Goal: Task Accomplishment & Management: Complete application form

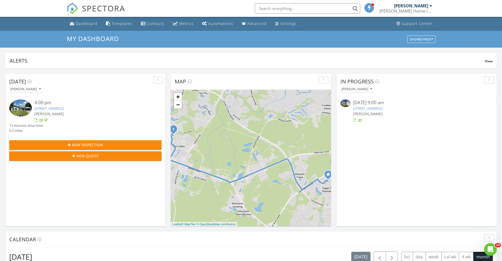
click at [114, 141] on button "New Inspection" at bounding box center [85, 144] width 152 height 9
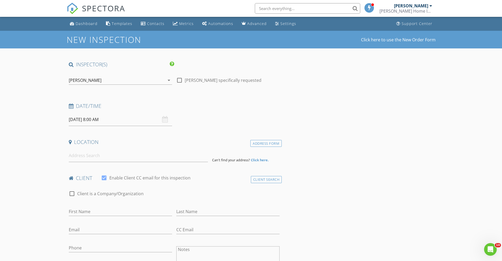
click at [292, 5] on input "text" at bounding box center [307, 8] width 105 height 11
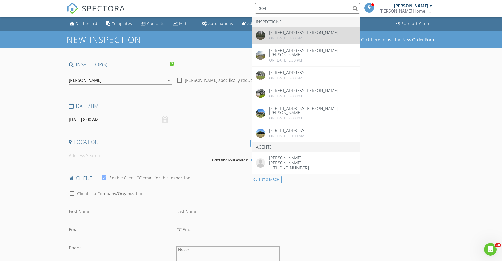
type input "304"
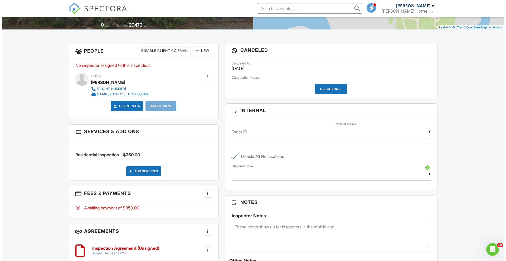
scroll to position [117, 0]
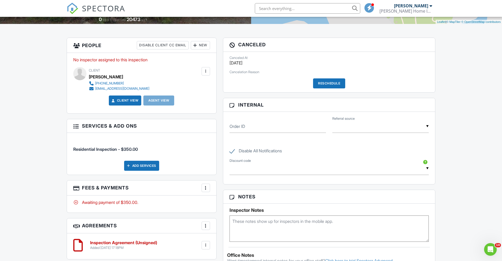
click at [333, 82] on div "Reschedule" at bounding box center [329, 84] width 32 height 10
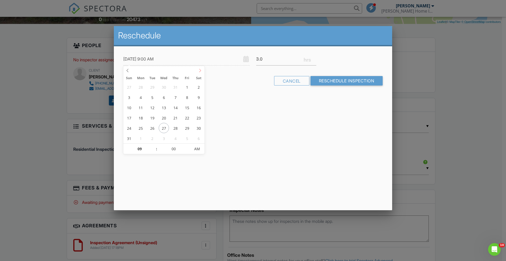
click at [199, 71] on icon at bounding box center [200, 71] width 4 height 4
type input "09/02/2025 10:00 AM"
type input "10"
click at [154, 145] on span at bounding box center [154, 146] width 4 height 5
type input "09/02/2025 11:00 AM"
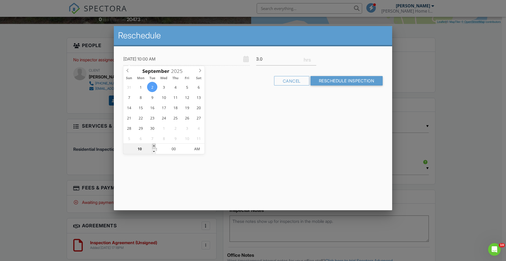
type input "11"
click at [154, 145] on span at bounding box center [154, 146] width 4 height 5
type input "09/02/2025 12:00 PM"
type input "12"
click at [154, 145] on span at bounding box center [154, 146] width 4 height 5
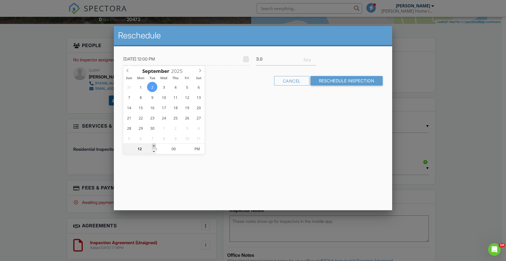
type input "09/02/2025 1:00 PM"
type input "01"
click at [154, 145] on span at bounding box center [154, 146] width 4 height 5
type input "[DATE] 2:00 PM"
type input "02"
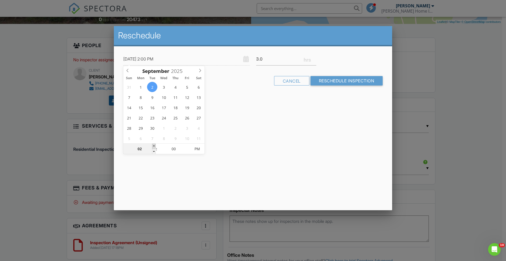
click at [154, 145] on span at bounding box center [154, 146] width 4 height 5
click at [250, 141] on div "Reschedule 09/02/2025 2:00 PM 3.0 Warning: this date/time is in the past. Cance…" at bounding box center [253, 118] width 278 height 184
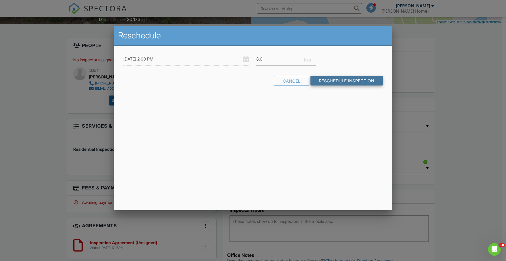
click at [327, 80] on input "Reschedule Inspection" at bounding box center [346, 80] width 72 height 9
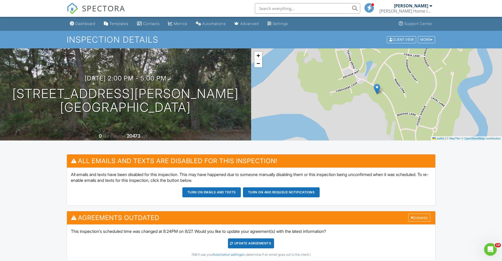
click at [202, 194] on button "Turn on emails and texts" at bounding box center [211, 193] width 59 height 10
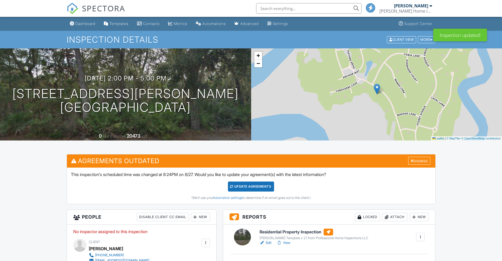
click at [246, 191] on div "Update Agreements" at bounding box center [251, 187] width 46 height 10
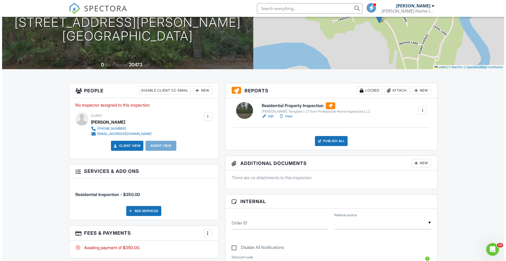
scroll to position [87, 0]
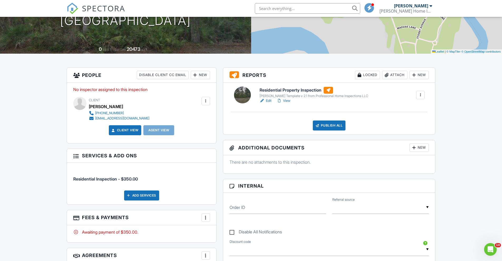
click at [204, 103] on div at bounding box center [205, 101] width 5 height 5
click at [192, 129] on li "Resend Confirmation Email" at bounding box center [177, 130] width 59 height 13
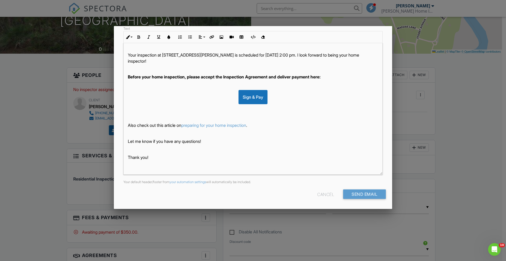
scroll to position [76, 0]
click at [374, 191] on input "Send Email" at bounding box center [364, 193] width 43 height 9
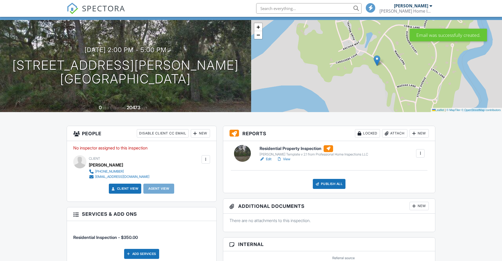
scroll to position [35, 0]
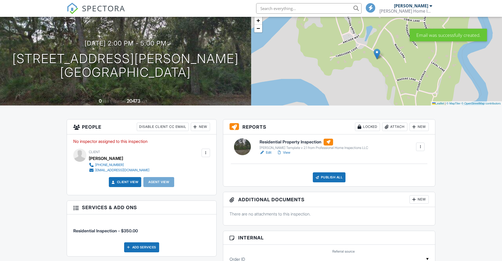
click at [206, 154] on div at bounding box center [205, 152] width 5 height 5
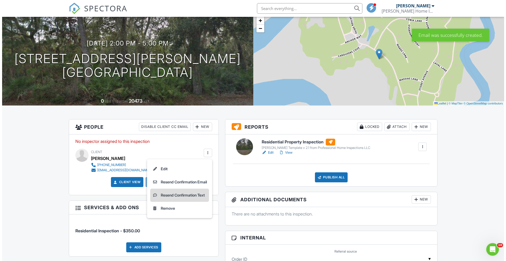
scroll to position [0, 0]
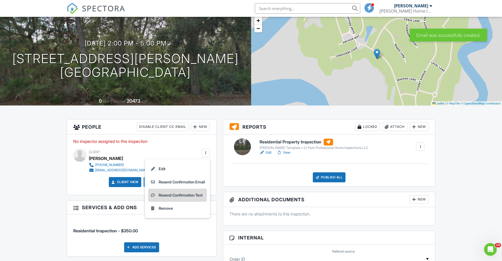
click at [185, 195] on li "Resend Confirmation Text" at bounding box center [177, 195] width 59 height 13
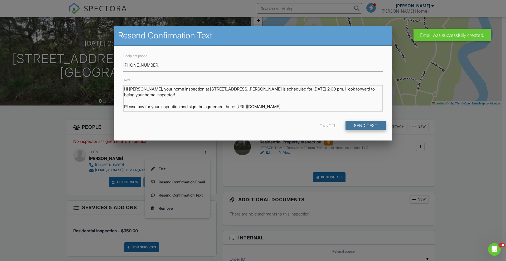
click at [351, 123] on input "Send Text" at bounding box center [365, 125] width 41 height 9
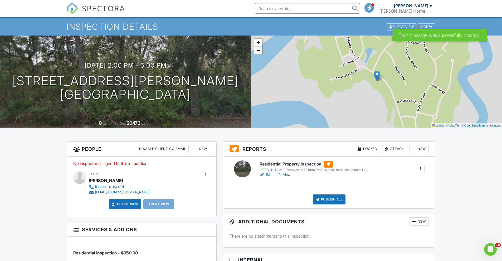
click at [139, 164] on p "No inspector assigned to this inspection" at bounding box center [141, 164] width 137 height 6
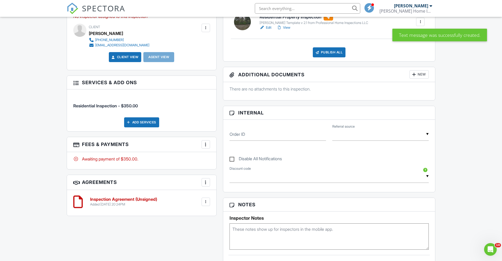
scroll to position [102, 0]
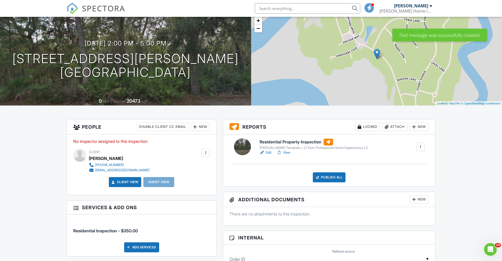
click at [96, 125] on h3 "People Disable Client CC Email New Inspector Client Client's Agent Listing Agen…" at bounding box center [141, 127] width 149 height 15
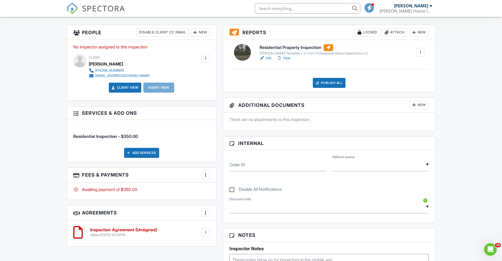
scroll to position [114, 0]
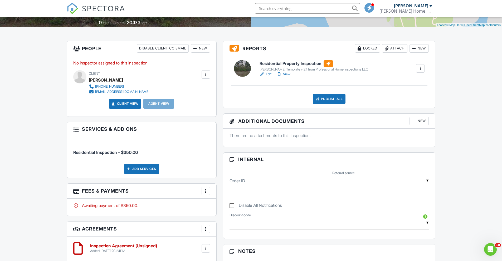
click at [284, 73] on link "View" at bounding box center [284, 74] width 14 height 5
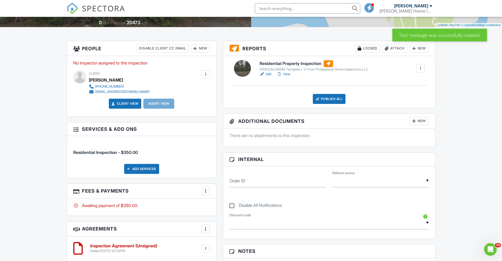
click at [134, 64] on p "No inspector assigned to this inspection" at bounding box center [141, 63] width 137 height 6
click at [204, 71] on div at bounding box center [206, 74] width 8 height 8
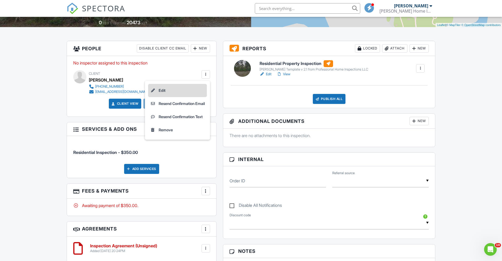
click at [160, 89] on li "Edit" at bounding box center [177, 90] width 59 height 13
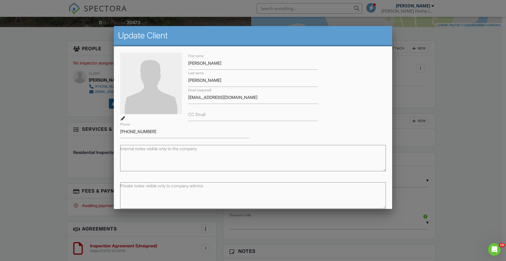
click at [27, 94] on div at bounding box center [253, 137] width 506 height 327
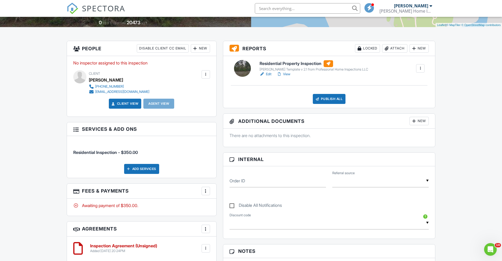
click at [72, 46] on h3 "People Disable Client CC Email New Inspector Client Client's Agent Listing Agen…" at bounding box center [141, 48] width 149 height 15
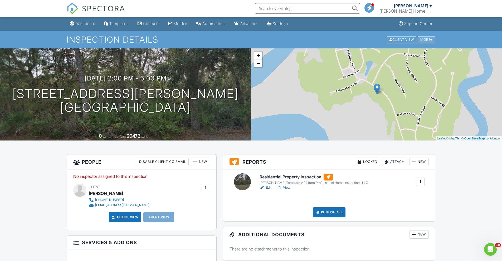
click at [429, 38] on div "More" at bounding box center [426, 39] width 17 height 7
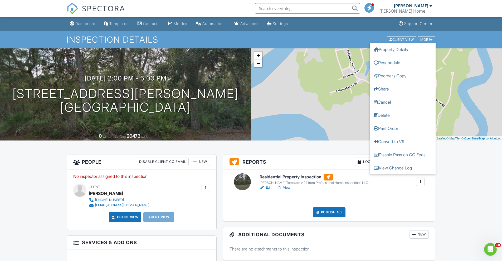
click at [215, 70] on div "09/02/2025 2:00 pm - 5:00 pm 304 Campbell Pkwy St. Marys, GA 31558 0 sq. ft. Lo…" at bounding box center [125, 94] width 251 height 92
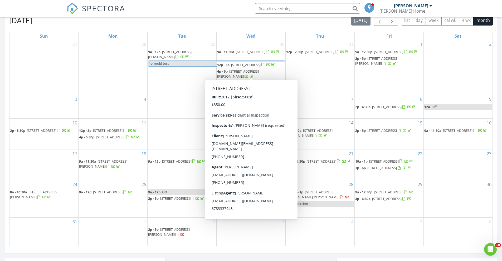
scroll to position [238, 0]
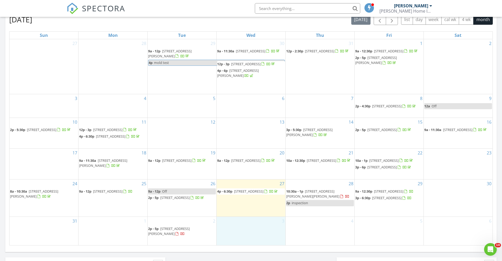
click at [252, 177] on div "3" at bounding box center [251, 231] width 69 height 28
click at [255, 177] on link "Inspection" at bounding box center [250, 206] width 27 height 8
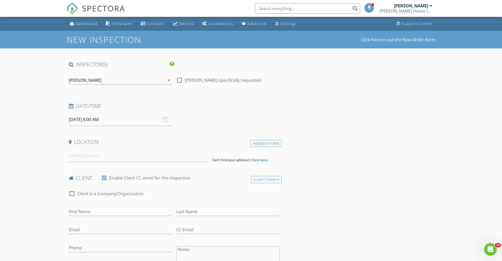
click at [181, 81] on div at bounding box center [179, 80] width 9 height 9
checkbox input "true"
click at [94, 120] on input "09/03/2025 8:00 AM" at bounding box center [120, 119] width 103 height 13
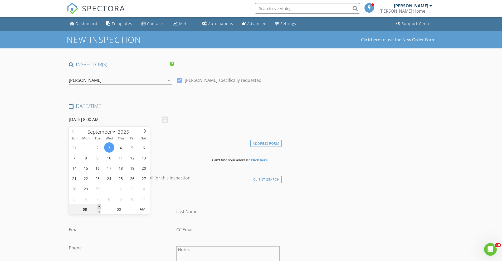
type input "09"
type input "09/03/2025 9:00 AM"
click at [100, 207] on span at bounding box center [100, 206] width 4 height 5
type input "10"
type input "[DATE] 10:00 AM"
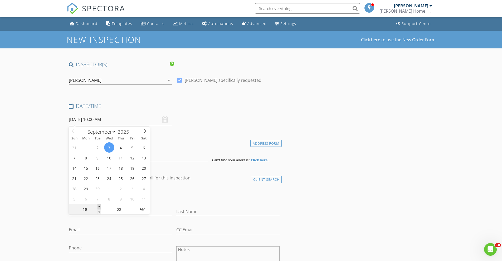
click at [100, 207] on span at bounding box center [100, 206] width 4 height 5
type input "09"
type input "[DATE] 9:00 AM"
click at [99, 212] on span at bounding box center [100, 212] width 4 height 5
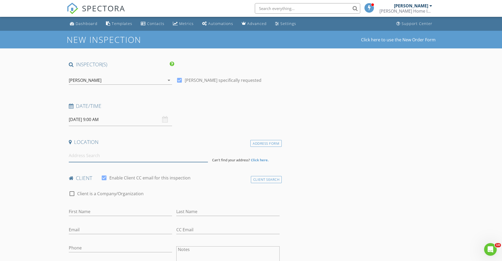
click at [84, 159] on input at bounding box center [138, 155] width 139 height 13
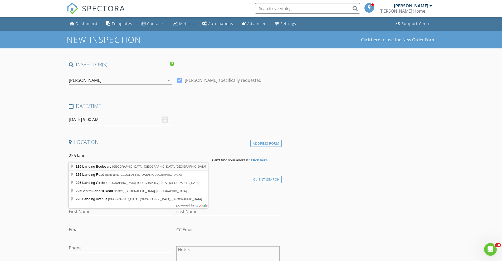
type input "226 Landing Boulevard, Kingsland, GA, USA"
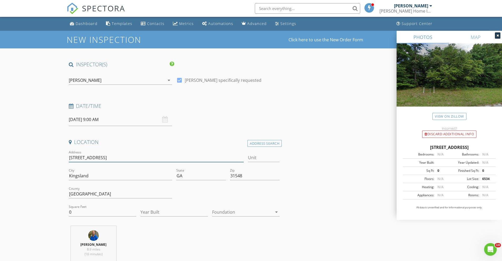
click at [77, 159] on input "226 Landing Blvd" at bounding box center [156, 158] width 175 height 9
type input "22Landing Blvd"
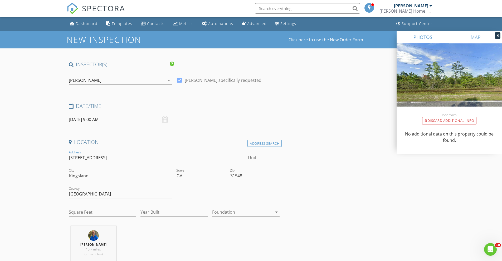
type input "223 Landing Blvd"
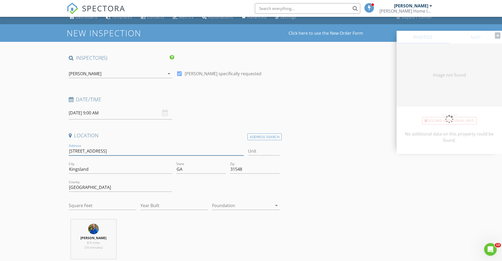
type input "2341"
type input "2005"
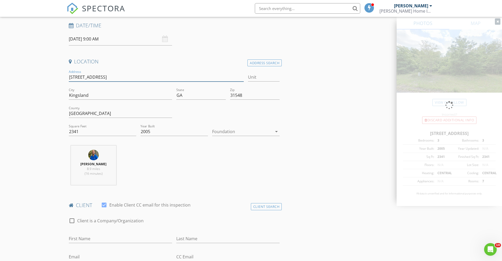
scroll to position [93, 0]
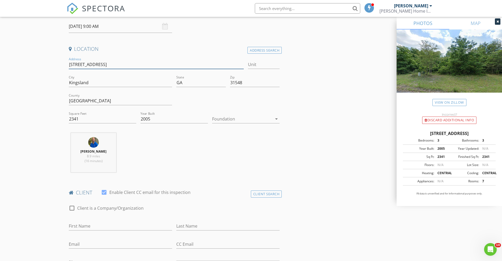
type input "223 Landing Blvd"
drag, startPoint x: 84, startPoint y: 119, endPoint x: 59, endPoint y: 118, distance: 25.1
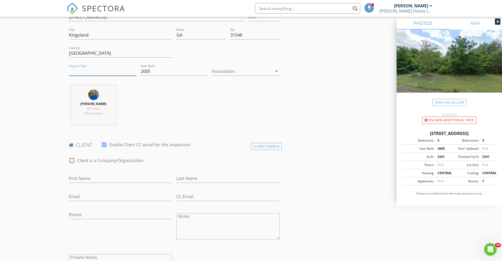
scroll to position [142, 0]
click at [89, 180] on input "First Name" at bounding box center [120, 178] width 103 height 9
type input "Anthony"
click at [200, 174] on input "Last Name" at bounding box center [227, 178] width 103 height 9
type input "Clark"
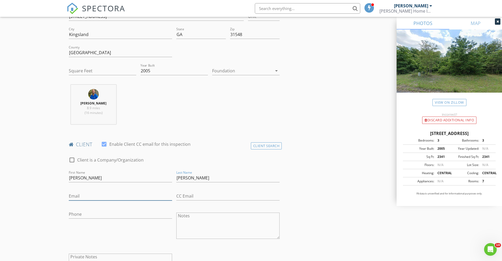
click at [99, 194] on input "Email" at bounding box center [120, 196] width 103 height 9
type input "Anthony.jclark17@yahoo.com"
click at [75, 218] on input "Phone" at bounding box center [120, 214] width 103 height 9
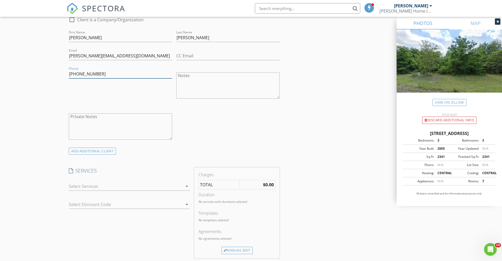
scroll to position [282, 0]
type input "912-674-6104"
click at [187, 187] on icon "arrow_drop_down" at bounding box center [187, 186] width 6 height 6
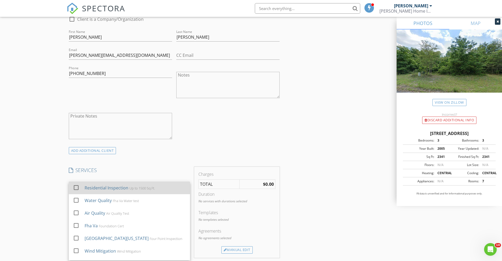
click at [142, 189] on div "Up to 1500 Sq.Ft." at bounding box center [142, 188] width 26 height 4
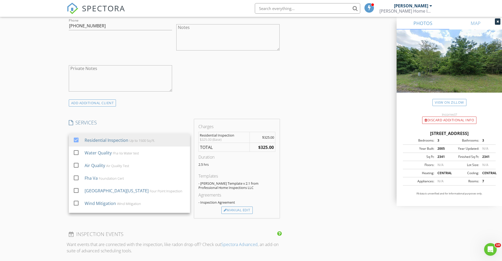
scroll to position [332, 0]
click at [242, 208] on div "Manual Edit" at bounding box center [236, 209] width 31 height 7
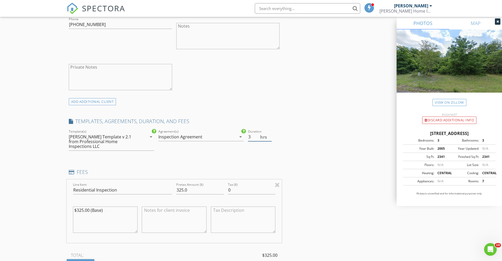
type input "3"
click at [269, 135] on input "3" at bounding box center [260, 137] width 24 height 9
drag, startPoint x: 199, startPoint y: 184, endPoint x: 170, endPoint y: 183, distance: 28.7
click at [170, 183] on div "Line Item Residential Inspection Pretax Amount ($) 325.0 Tax ($) 0 $325.00 (Bas…" at bounding box center [174, 212] width 215 height 64
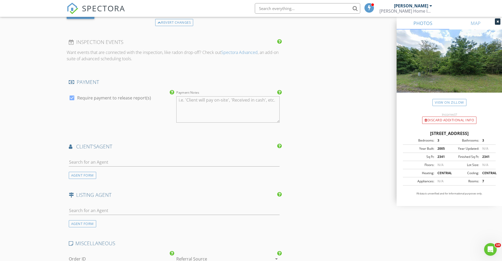
scroll to position [598, 0]
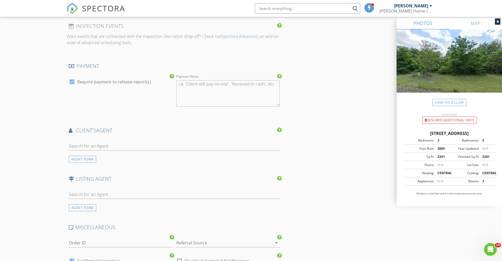
type input "350"
click at [78, 142] on input "text" at bounding box center [174, 146] width 211 height 9
type input "Carr"
click at [79, 154] on img at bounding box center [75, 158] width 8 height 8
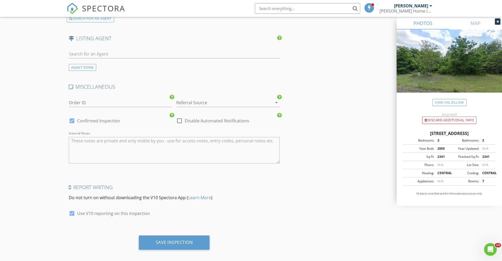
scroll to position [859, 0]
click at [166, 240] on div "Save Inspection" at bounding box center [174, 242] width 37 height 5
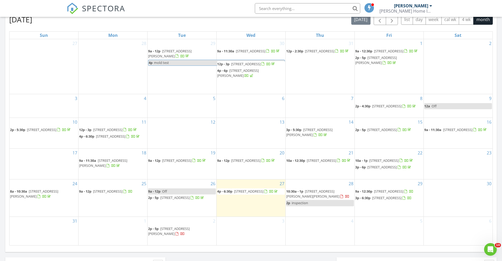
click at [190, 233] on span "304 Campbell Pkwy, St. Marys 31558" at bounding box center [169, 232] width 42 height 10
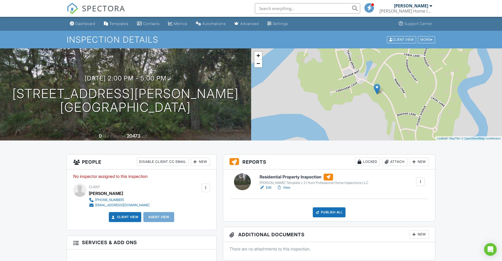
click at [289, 187] on link "View" at bounding box center [284, 187] width 14 height 5
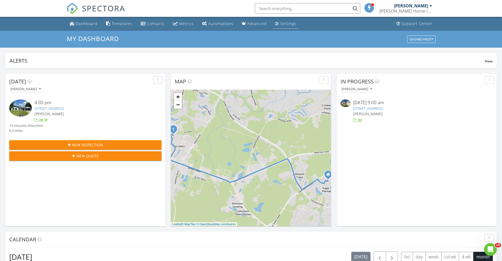
click at [282, 22] on div "Settings" at bounding box center [288, 23] width 16 height 5
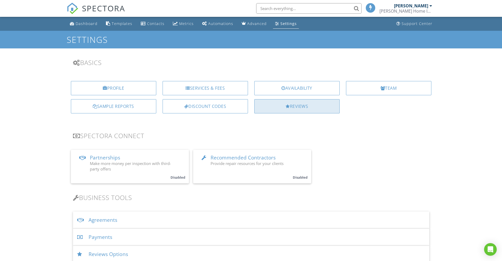
click at [280, 104] on div "Reviews" at bounding box center [296, 106] width 85 height 14
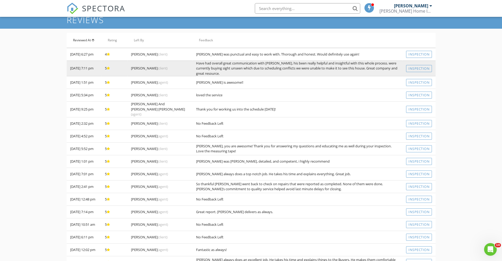
scroll to position [152, 0]
